Goal: Task Accomplishment & Management: Use online tool/utility

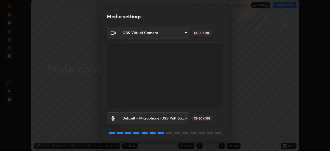
scroll to position [18, 0]
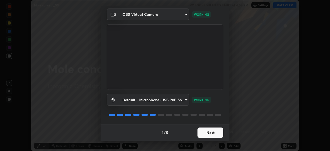
click at [205, 131] on button "Next" at bounding box center [210, 132] width 26 height 10
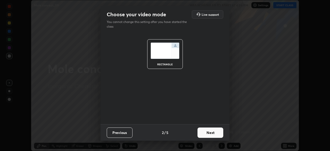
click at [209, 132] on button "Next" at bounding box center [210, 132] width 26 height 10
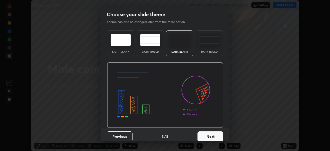
click at [210, 133] on button "Next" at bounding box center [210, 136] width 26 height 10
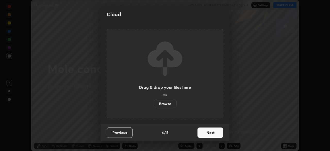
click at [210, 133] on button "Next" at bounding box center [210, 132] width 26 height 10
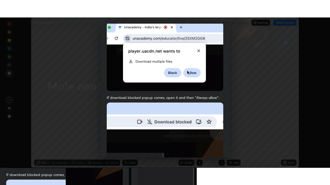
scroll to position [123, 0]
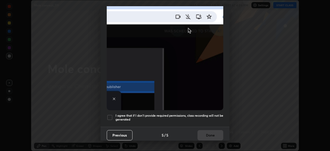
click at [206, 133] on div "Previous 5 / 5 Done" at bounding box center [164, 134] width 129 height 16
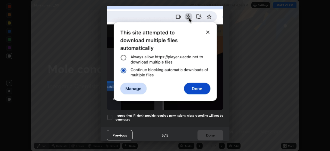
click at [107, 114] on div at bounding box center [110, 117] width 6 height 6
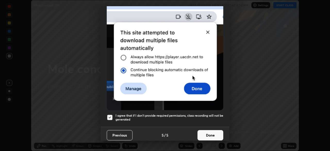
click at [207, 132] on button "Done" at bounding box center [210, 135] width 26 height 10
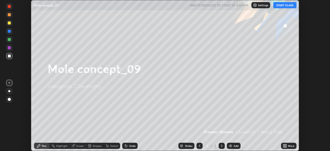
click at [283, 144] on icon at bounding box center [283, 144] width 1 height 1
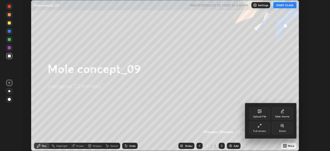
click at [259, 127] on icon at bounding box center [258, 126] width 1 height 1
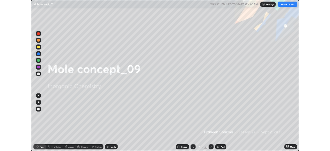
scroll to position [185, 330]
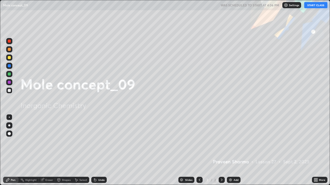
click at [313, 5] on button "START CLASS" at bounding box center [315, 5] width 23 height 6
click at [232, 150] on div "Add" at bounding box center [234, 180] width 14 height 6
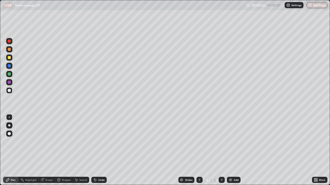
click at [101, 150] on div "Undo" at bounding box center [101, 180] width 6 height 3
click at [9, 57] on div at bounding box center [9, 57] width 3 height 3
click at [50, 150] on div "Eraser" at bounding box center [47, 180] width 16 height 6
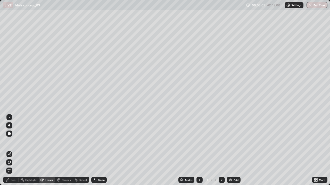
click at [11, 150] on icon at bounding box center [9, 162] width 3 height 3
click at [15, 150] on div "Pen" at bounding box center [10, 180] width 15 height 6
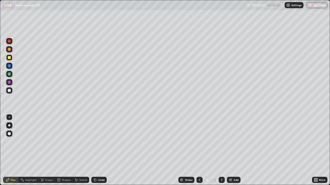
click at [46, 150] on div "Eraser" at bounding box center [49, 180] width 8 height 3
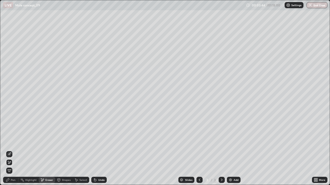
click at [14, 150] on div "Pen" at bounding box center [13, 180] width 5 height 3
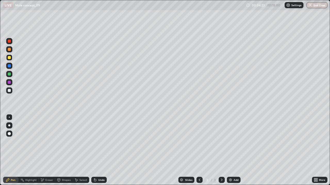
click at [47, 150] on div "Eraser" at bounding box center [49, 180] width 8 height 3
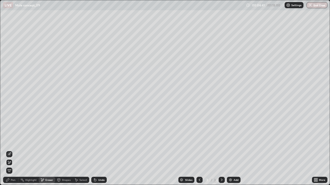
click at [13, 150] on div "Pen" at bounding box center [13, 180] width 5 height 3
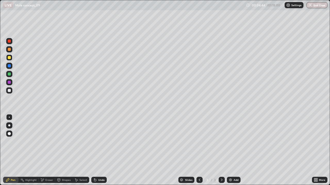
click at [96, 150] on icon at bounding box center [95, 180] width 4 height 4
click at [10, 74] on div at bounding box center [9, 74] width 3 height 3
click at [230, 150] on div "Add" at bounding box center [234, 180] width 14 height 6
click at [98, 150] on div "Undo" at bounding box center [101, 180] width 6 height 3
click at [199, 150] on icon at bounding box center [199, 180] width 4 height 4
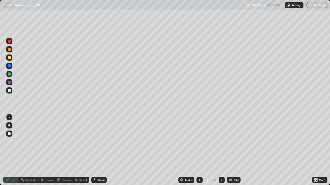
click at [10, 90] on div at bounding box center [9, 90] width 3 height 3
click at [99, 150] on div "Undo" at bounding box center [101, 180] width 6 height 3
click at [45, 150] on div "Eraser" at bounding box center [49, 180] width 8 height 3
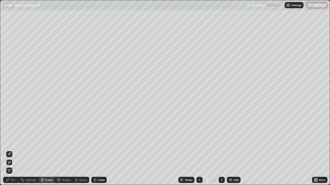
click at [11, 150] on icon at bounding box center [9, 154] width 3 height 3
click at [10, 150] on icon at bounding box center [8, 180] width 4 height 4
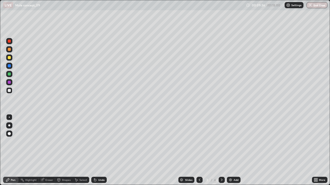
click at [9, 58] on div at bounding box center [9, 57] width 3 height 3
click at [9, 89] on div at bounding box center [9, 90] width 3 height 3
click at [233, 150] on div "Add" at bounding box center [235, 180] width 5 height 3
click at [103, 150] on div "Undo" at bounding box center [98, 180] width 15 height 6
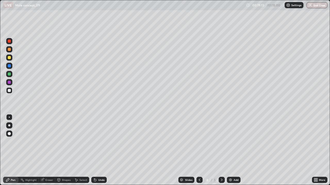
click at [45, 150] on div "Eraser" at bounding box center [47, 180] width 16 height 6
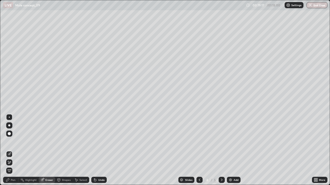
click at [13, 150] on div "Pen" at bounding box center [13, 180] width 5 height 3
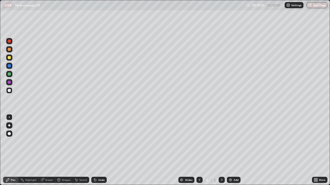
click at [94, 150] on icon at bounding box center [95, 181] width 2 height 2
click at [98, 150] on div "Undo" at bounding box center [101, 180] width 6 height 3
click at [232, 150] on div "Add" at bounding box center [234, 180] width 14 height 6
click at [199, 150] on icon at bounding box center [199, 180] width 4 height 4
click at [231, 150] on img at bounding box center [230, 180] width 4 height 4
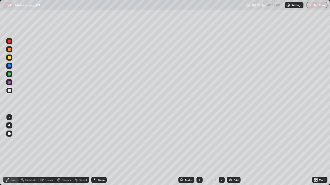
click at [230, 150] on img at bounding box center [230, 180] width 4 height 4
click at [44, 150] on icon at bounding box center [42, 180] width 4 height 4
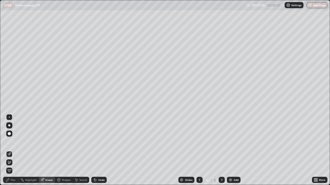
click at [9, 150] on icon at bounding box center [9, 162] width 3 height 3
click at [10, 150] on div "Pen" at bounding box center [10, 180] width 15 height 6
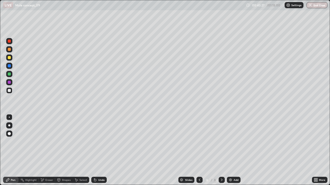
click at [233, 150] on div "Add" at bounding box center [235, 180] width 5 height 3
click at [100, 150] on div "Undo" at bounding box center [98, 180] width 15 height 6
click at [99, 150] on div "Undo" at bounding box center [98, 180] width 15 height 6
click at [99, 150] on div "Undo" at bounding box center [101, 180] width 6 height 3
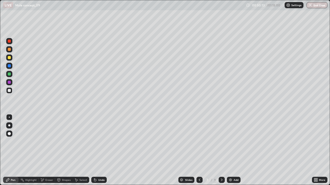
click at [230, 150] on img at bounding box center [230, 180] width 4 height 4
click at [103, 150] on div "Undo" at bounding box center [101, 180] width 6 height 3
click at [100, 150] on div "Undo" at bounding box center [101, 180] width 6 height 3
click at [102, 150] on div "Undo" at bounding box center [101, 180] width 6 height 3
click at [229, 150] on div "Add" at bounding box center [234, 180] width 14 height 6
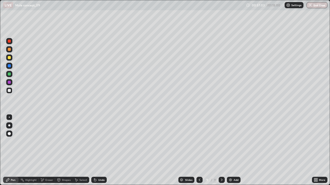
click at [231, 150] on img at bounding box center [230, 180] width 4 height 4
click at [229, 150] on img at bounding box center [230, 180] width 4 height 4
click at [199, 150] on icon at bounding box center [199, 180] width 4 height 4
click at [10, 55] on div at bounding box center [9, 58] width 6 height 6
click at [232, 150] on img at bounding box center [230, 180] width 4 height 4
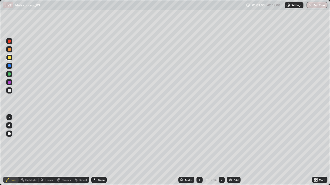
click at [101, 150] on div "Undo" at bounding box center [101, 180] width 6 height 3
click at [50, 150] on div "Eraser" at bounding box center [49, 180] width 8 height 3
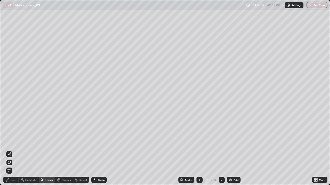
click at [13, 150] on div "Pen" at bounding box center [13, 180] width 5 height 3
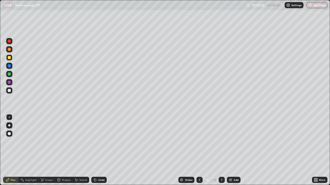
click at [48, 150] on div "Eraser" at bounding box center [47, 180] width 16 height 6
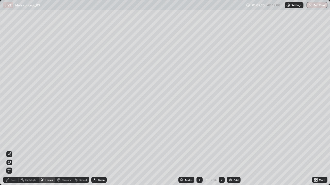
click at [16, 150] on div "Pen" at bounding box center [10, 180] width 15 height 6
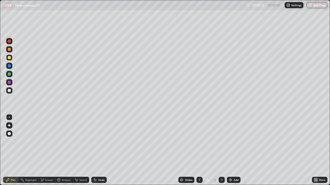
click at [230, 150] on img at bounding box center [230, 180] width 4 height 4
click at [8, 91] on div at bounding box center [9, 90] width 3 height 3
click at [48, 150] on div "Eraser" at bounding box center [49, 180] width 8 height 3
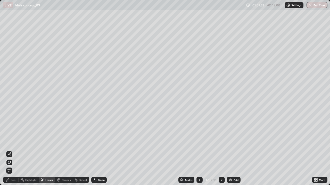
click at [14, 150] on div "Pen" at bounding box center [13, 180] width 5 height 3
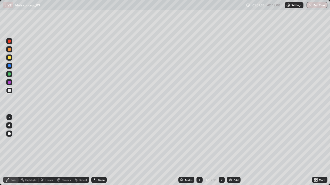
click at [103, 150] on div "Undo" at bounding box center [101, 180] width 6 height 3
click at [49, 150] on div "Eraser" at bounding box center [47, 180] width 16 height 6
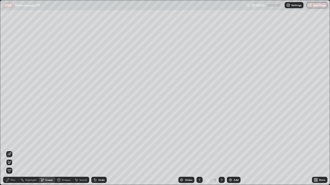
click at [14, 150] on div "Pen" at bounding box center [10, 180] width 15 height 6
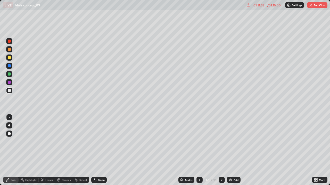
click at [311, 7] on button "End Class" at bounding box center [317, 5] width 20 height 6
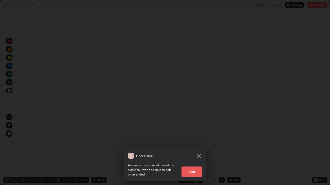
click at [189, 150] on button "End" at bounding box center [191, 172] width 21 height 10
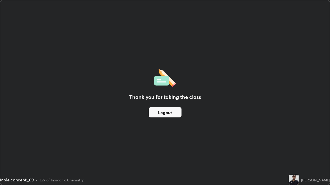
click at [166, 112] on button "Logout" at bounding box center [165, 112] width 33 height 10
click at [166, 113] on button "Logout" at bounding box center [165, 112] width 33 height 10
click at [164, 112] on button "Logout" at bounding box center [165, 112] width 33 height 10
click at [165, 114] on button "Logout" at bounding box center [165, 112] width 33 height 10
click at [165, 115] on button "Logout" at bounding box center [165, 112] width 33 height 10
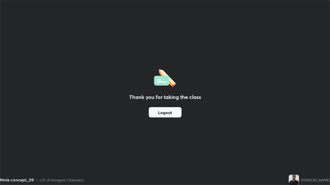
click at [167, 114] on button "Logout" at bounding box center [165, 112] width 33 height 10
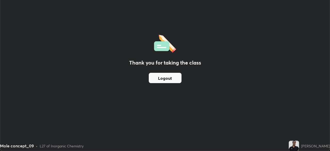
scroll to position [25605, 25426]
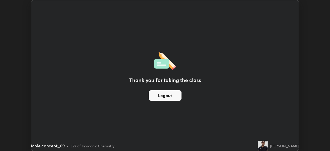
click at [170, 94] on button "Logout" at bounding box center [165, 95] width 33 height 10
click at [160, 92] on button "Logout" at bounding box center [165, 95] width 33 height 10
click at [159, 95] on button "Logout" at bounding box center [165, 95] width 33 height 10
click at [160, 93] on button "Logout" at bounding box center [165, 95] width 33 height 10
